Goal: Check status: Check status

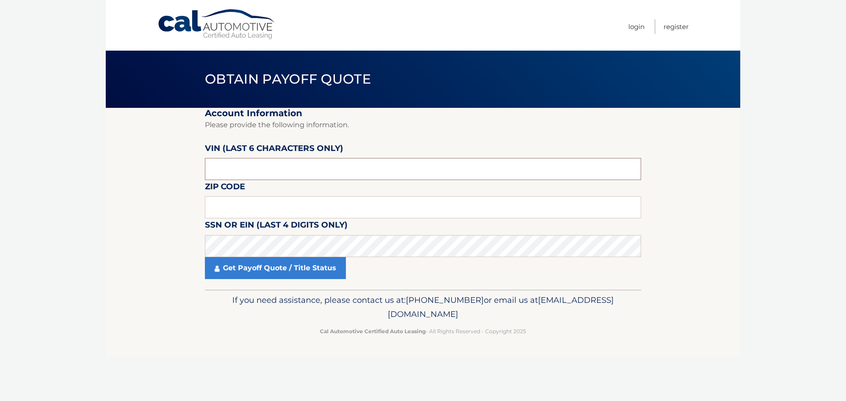
click at [266, 162] on input "text" at bounding box center [423, 169] width 436 height 22
click at [242, 174] on input "text" at bounding box center [423, 169] width 436 height 22
click at [238, 174] on input "text" at bounding box center [423, 169] width 436 height 22
drag, startPoint x: 237, startPoint y: 174, endPoint x: 156, endPoint y: 176, distance: 80.7
click at [167, 177] on section "Account Information Please provide the following information. VIN (last 6 chara…" at bounding box center [423, 199] width 634 height 182
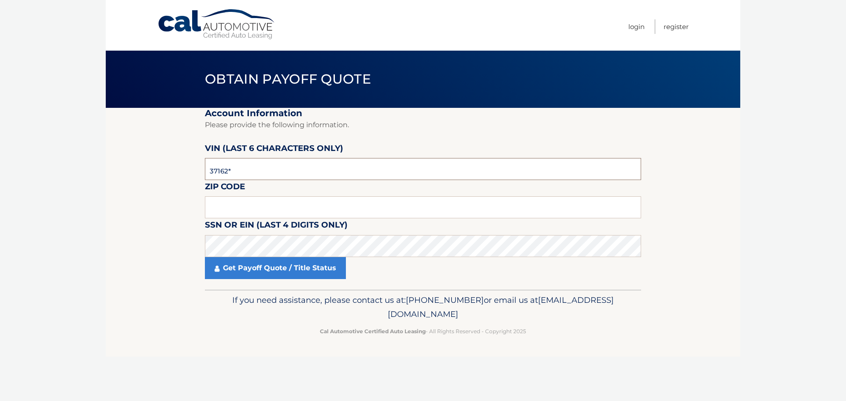
type input "371620"
click at [246, 204] on input "text" at bounding box center [423, 208] width 436 height 22
type input "10990"
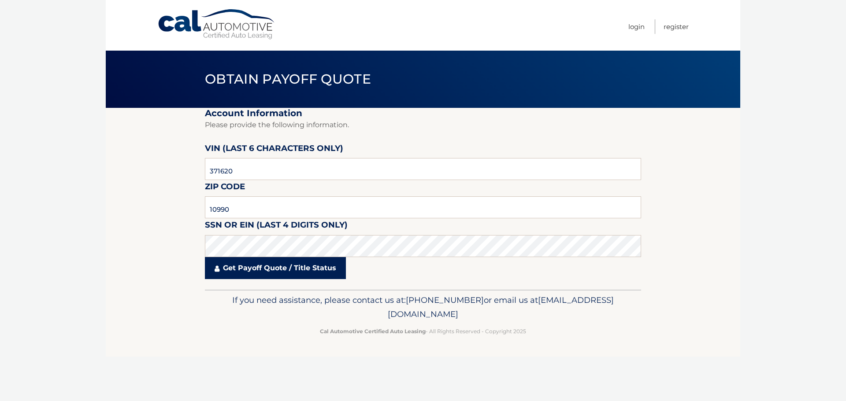
click at [242, 274] on link "Get Payoff Quote / Title Status" at bounding box center [275, 268] width 141 height 22
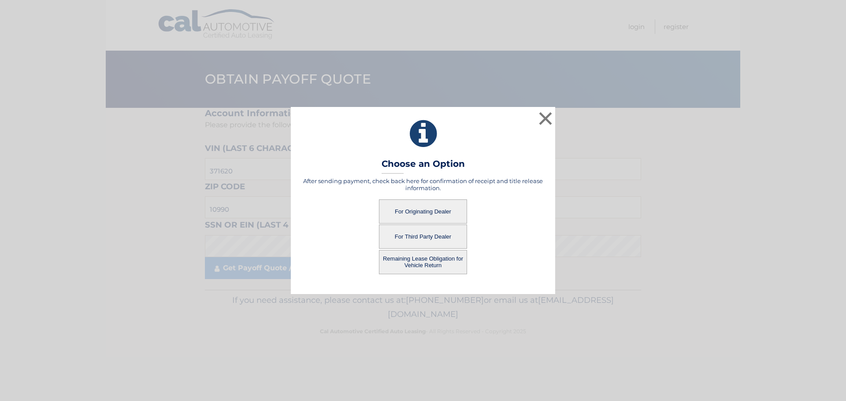
click at [416, 206] on button "For Originating Dealer" at bounding box center [423, 212] width 88 height 24
click at [423, 208] on button "For Originating Dealer" at bounding box center [423, 212] width 88 height 24
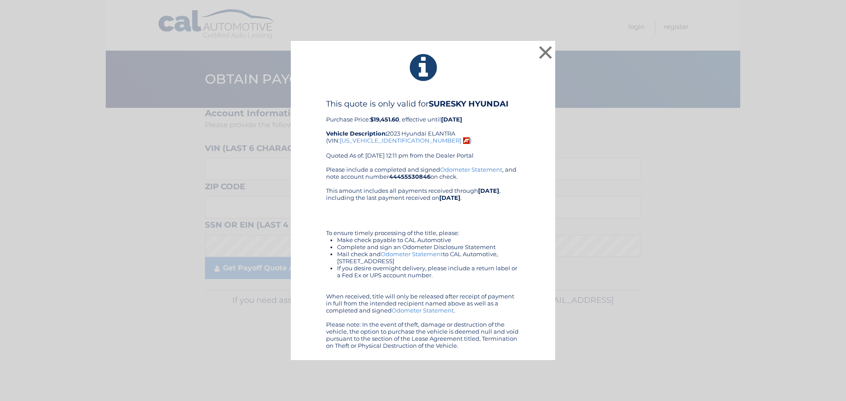
drag, startPoint x: 324, startPoint y: 101, endPoint x: 525, endPoint y: 349, distance: 319.1
click at [525, 349] on div "This quote is only valid for SURESKY HYUNDAI Purchase Price: $19,451.60 , effec…" at bounding box center [423, 224] width 242 height 250
click at [548, 49] on button "×" at bounding box center [546, 53] width 18 height 18
